Goal: Task Accomplishment & Management: Manage account settings

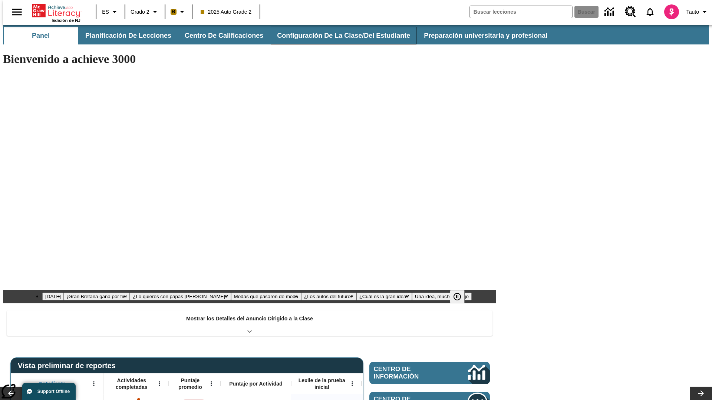
click at [335, 36] on button "Configuración de la clase/del estudiante" at bounding box center [344, 36] width 146 height 18
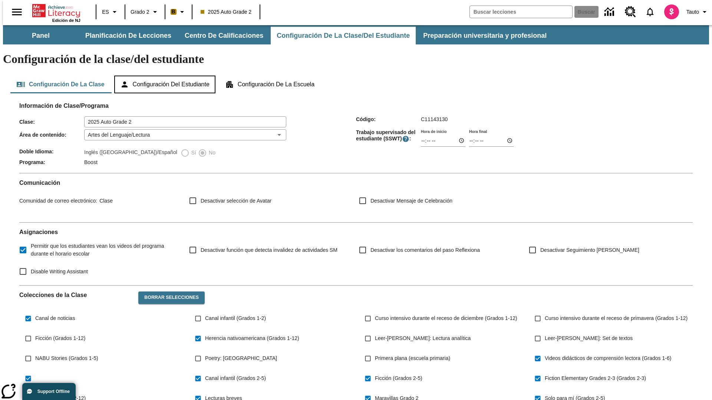
click at [165, 76] on button "Configuración del estudiante" at bounding box center [164, 85] width 101 height 18
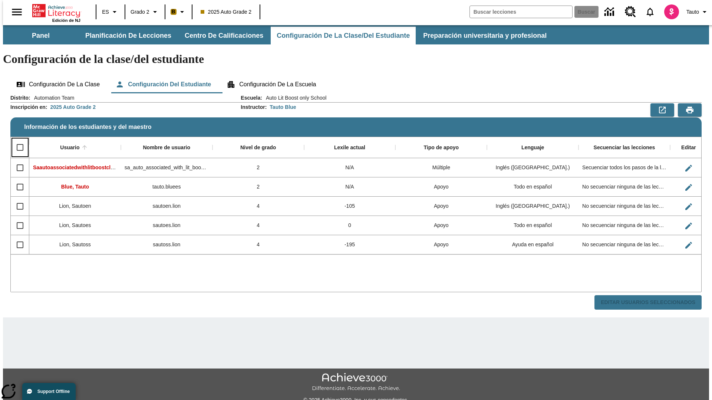
click at [17, 140] on input "Select all rows" at bounding box center [20, 148] width 16 height 16
checkbox input "true"
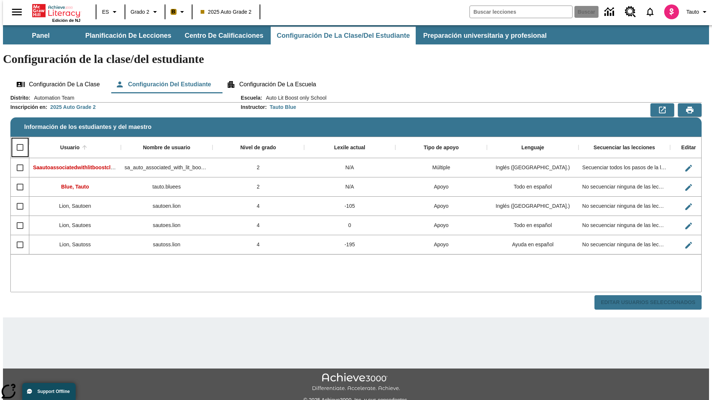
checkbox input "true"
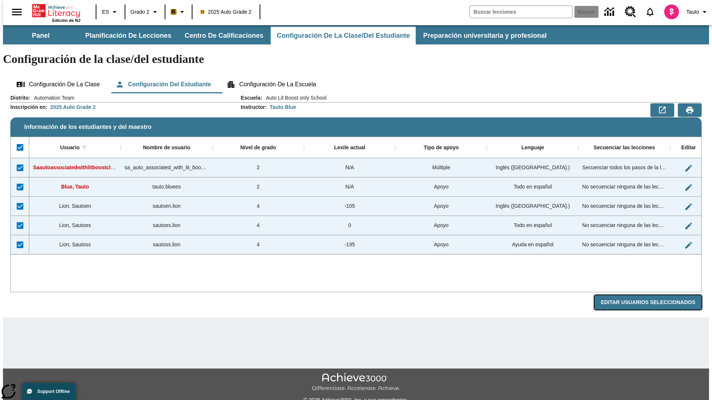
click at [653, 295] on button "Editar Usuarios Seleccionados" at bounding box center [647, 302] width 107 height 14
